Goal: Book appointment/travel/reservation

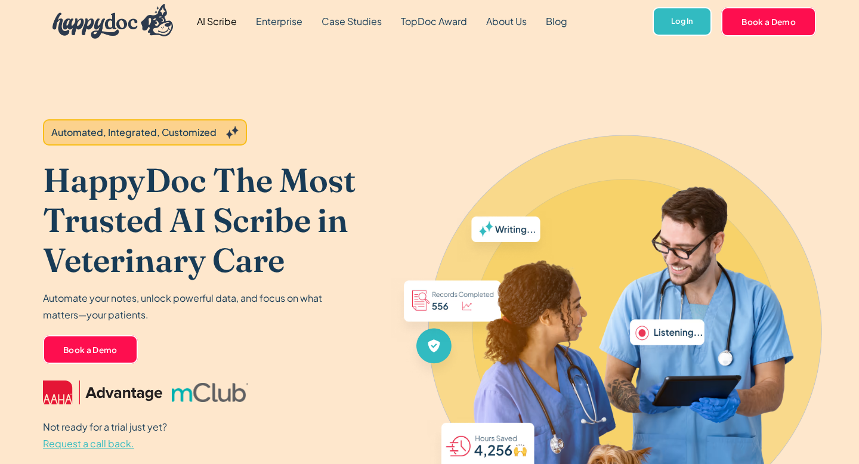
click at [215, 21] on link "AI Scribe" at bounding box center [216, 21] width 59 height 43
click at [741, 30] on link "Book a Demo" at bounding box center [768, 21] width 95 height 29
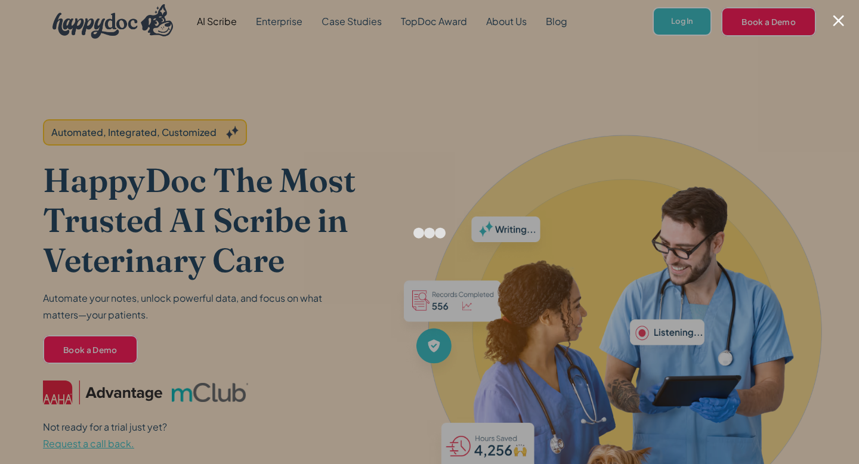
click at [839, 20] on div at bounding box center [838, 20] width 11 height 11
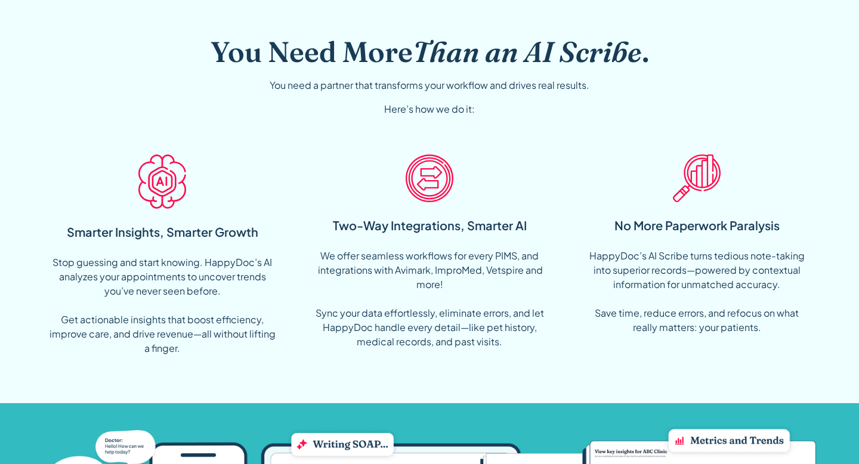
scroll to position [729, 0]
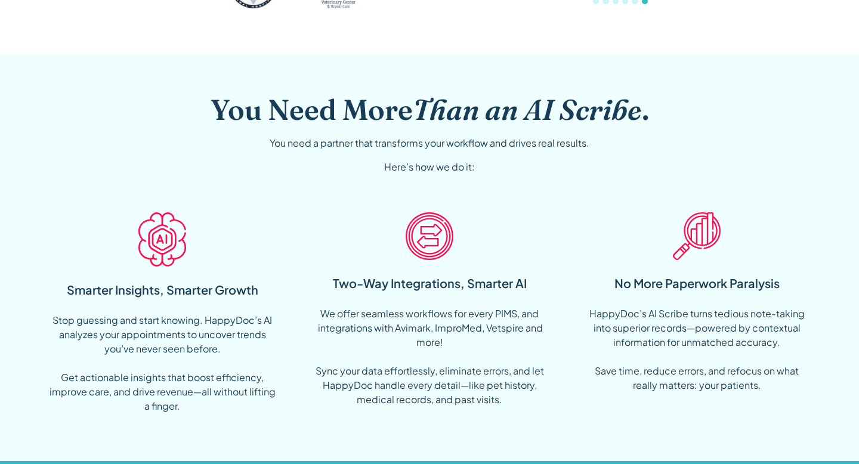
click at [166, 239] on img at bounding box center [162, 239] width 48 height 54
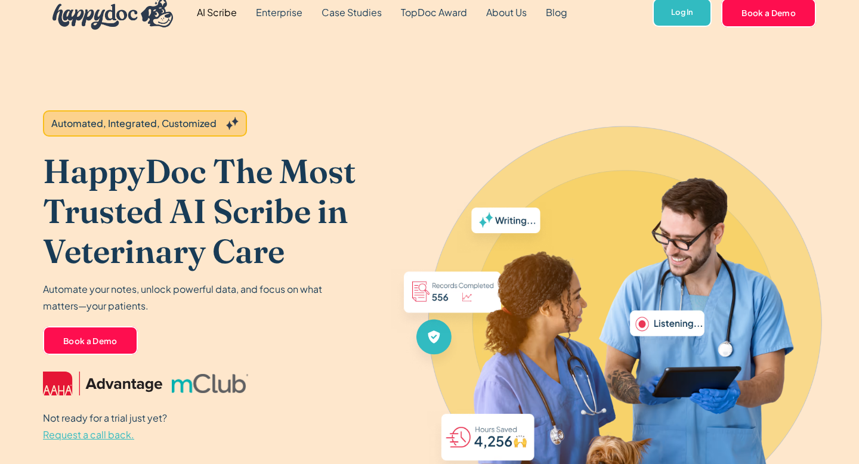
scroll to position [0, 0]
